Goal: Information Seeking & Learning: Find specific fact

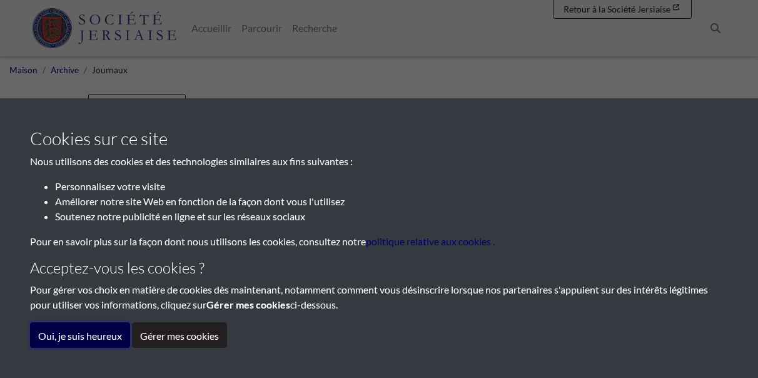
click at [65, 333] on font "Oui, je suis heureux" at bounding box center [80, 335] width 84 height 12
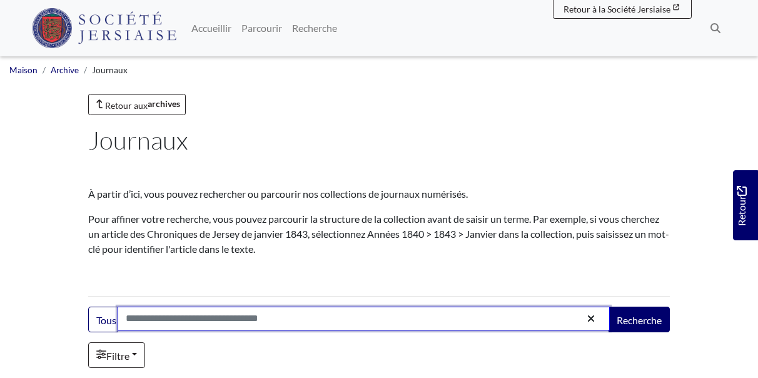
click at [126, 322] on input "Recherche:" at bounding box center [364, 318] width 492 height 24
type input "**********"
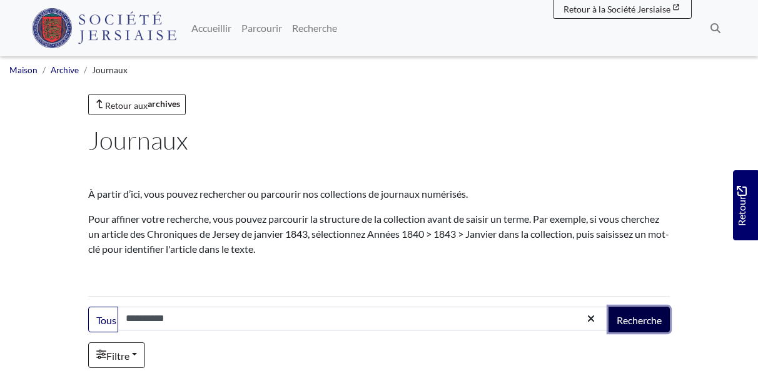
click at [628, 319] on font "Recherche" at bounding box center [638, 320] width 45 height 12
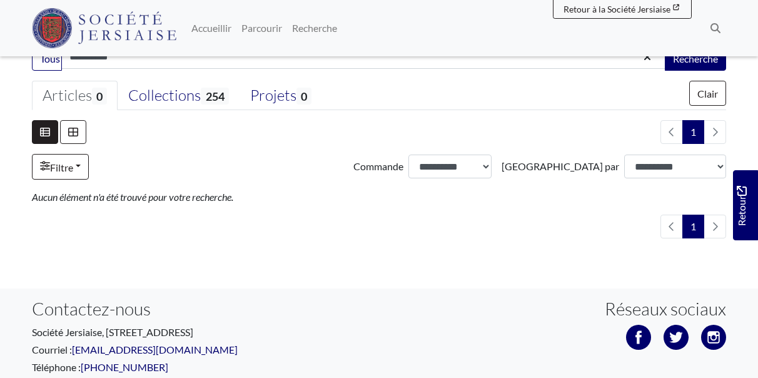
scroll to position [313, 0]
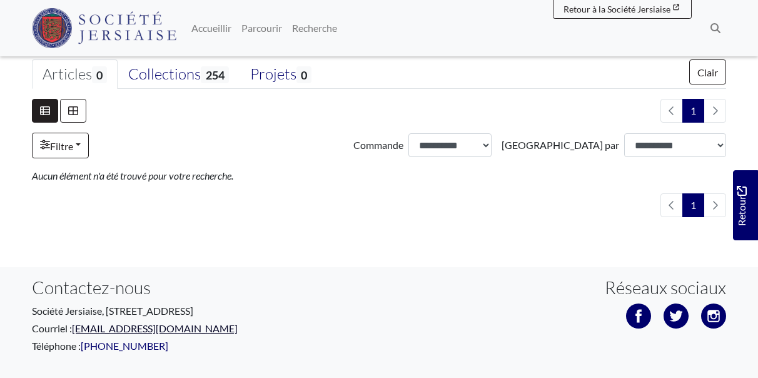
click at [101, 328] on font "[EMAIL_ADDRESS][DOMAIN_NAME]" at bounding box center [155, 328] width 166 height 12
